Goal: Transaction & Acquisition: Book appointment/travel/reservation

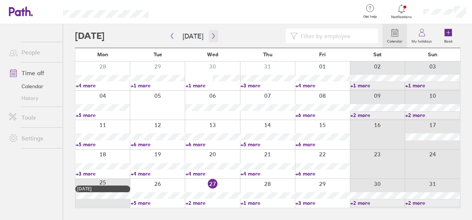
click at [211, 35] on icon "button" at bounding box center [214, 36] width 6 height 6
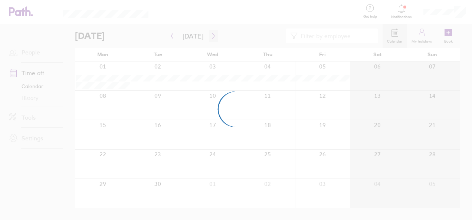
click at [208, 35] on div at bounding box center [236, 110] width 472 height 220
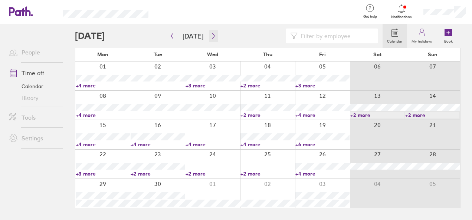
click at [211, 33] on icon "button" at bounding box center [214, 36] width 6 height 6
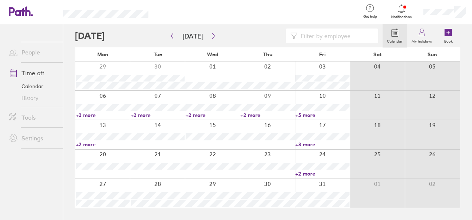
click at [270, 131] on div at bounding box center [267, 134] width 55 height 29
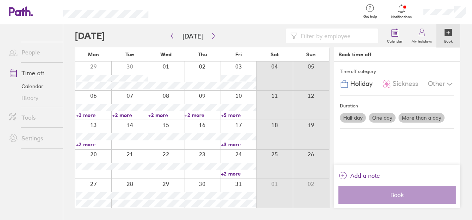
click at [414, 118] on label "More than a day" at bounding box center [422, 118] width 46 height 10
click at [0, 0] on input "More than a day" at bounding box center [0, 0] width 0 height 0
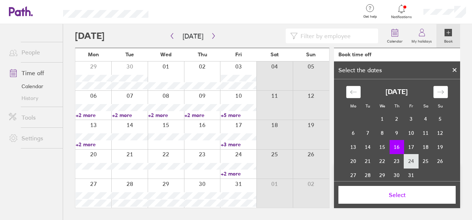
click at [409, 163] on td "24" at bounding box center [411, 161] width 14 height 14
click at [393, 151] on td "16" at bounding box center [397, 147] width 14 height 14
click at [405, 191] on button "Select" at bounding box center [396, 195] width 117 height 18
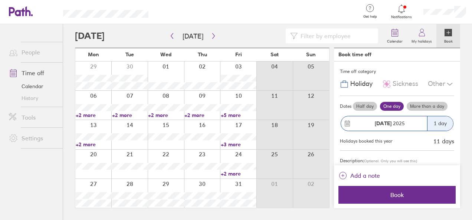
click at [422, 108] on label "More than a day" at bounding box center [427, 106] width 41 height 9
click at [0, 0] on input "More than a day" at bounding box center [0, 0] width 0 height 0
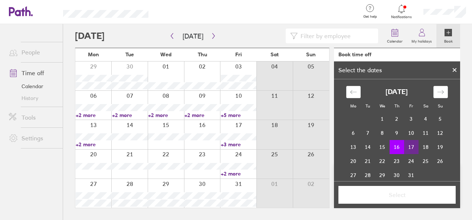
click at [404, 141] on td "17" at bounding box center [411, 147] width 14 height 14
click at [419, 145] on td "18" at bounding box center [426, 147] width 14 height 14
click at [400, 148] on tr "13 14 15 16 17 18 19" at bounding box center [396, 147] width 101 height 14
click at [400, 148] on td "16" at bounding box center [397, 147] width 14 height 14
click at [405, 154] on td "24" at bounding box center [411, 161] width 14 height 14
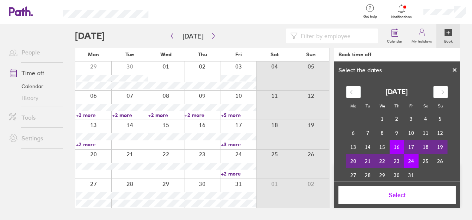
click at [402, 189] on button "Select" at bounding box center [396, 195] width 117 height 18
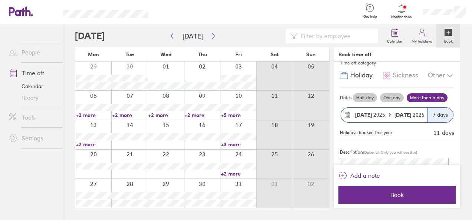
scroll to position [9, 0]
click at [388, 114] on icon at bounding box center [390, 115] width 4 height 4
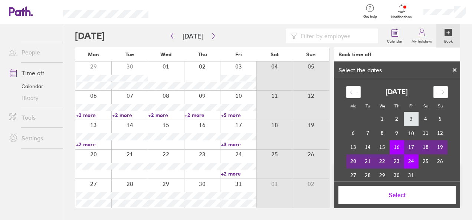
scroll to position [7, 0]
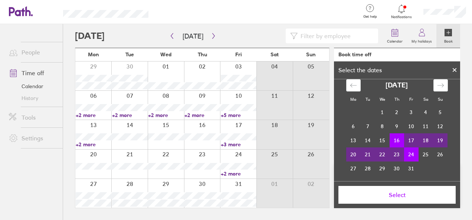
click at [404, 188] on button "Select" at bounding box center [396, 195] width 117 height 18
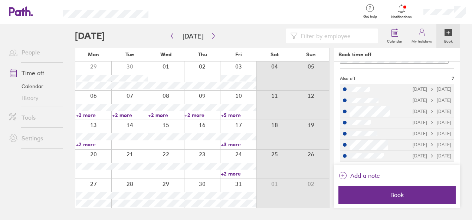
scroll to position [0, 0]
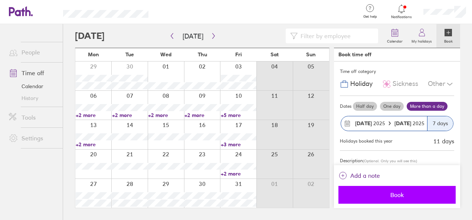
click at [407, 197] on span "Book" at bounding box center [397, 195] width 107 height 7
